Goal: Navigation & Orientation: Find specific page/section

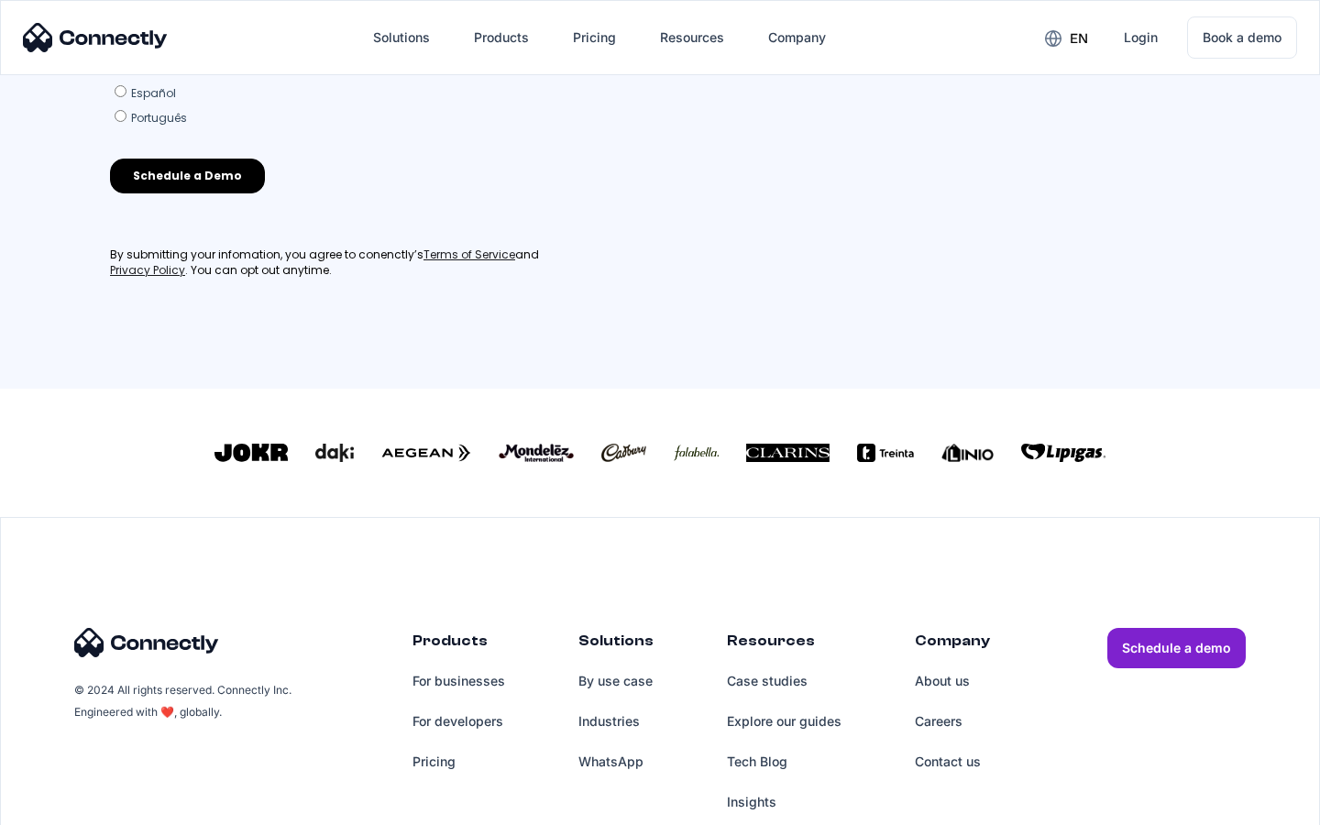
scroll to position [804, 0]
